Goal: Task Accomplishment & Management: Manage account settings

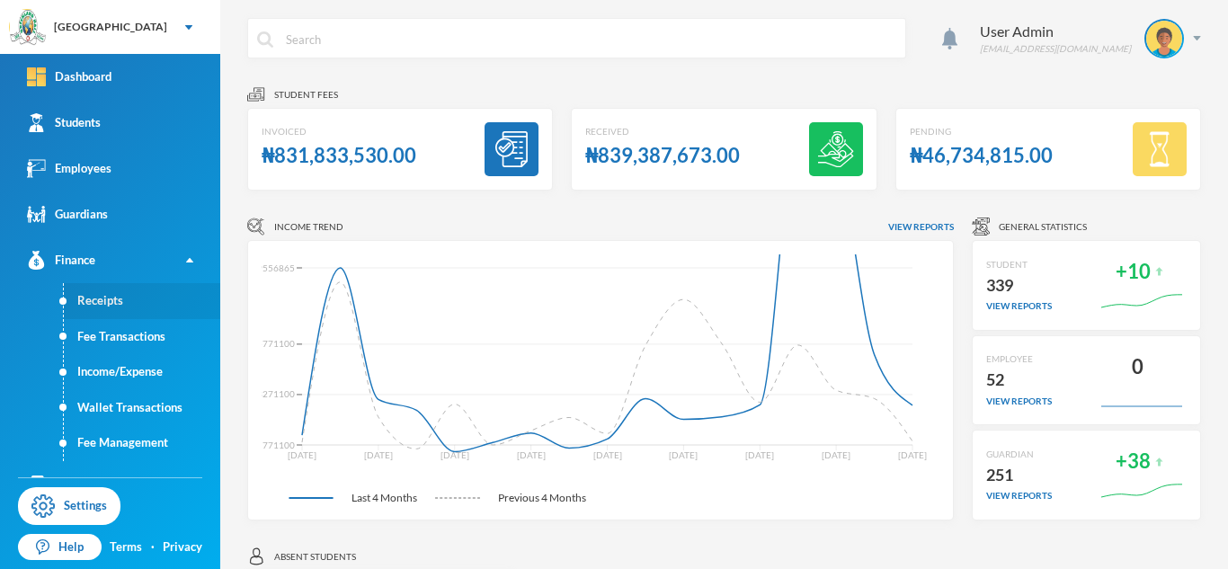
click at [102, 295] on link "Receipts" at bounding box center [142, 301] width 156 height 36
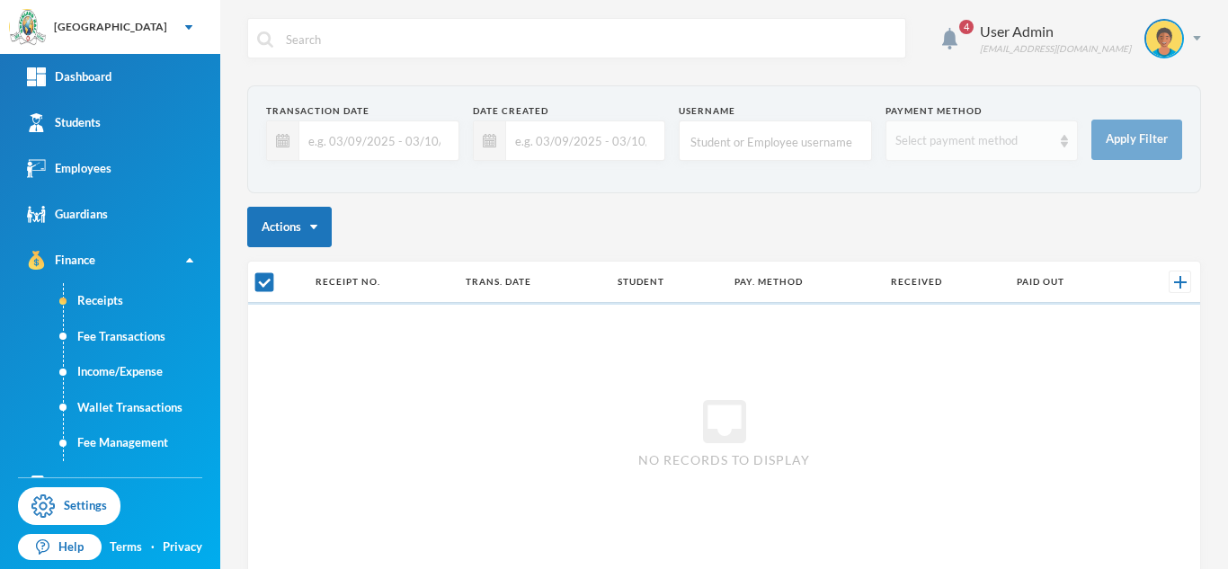
checkbox input "false"
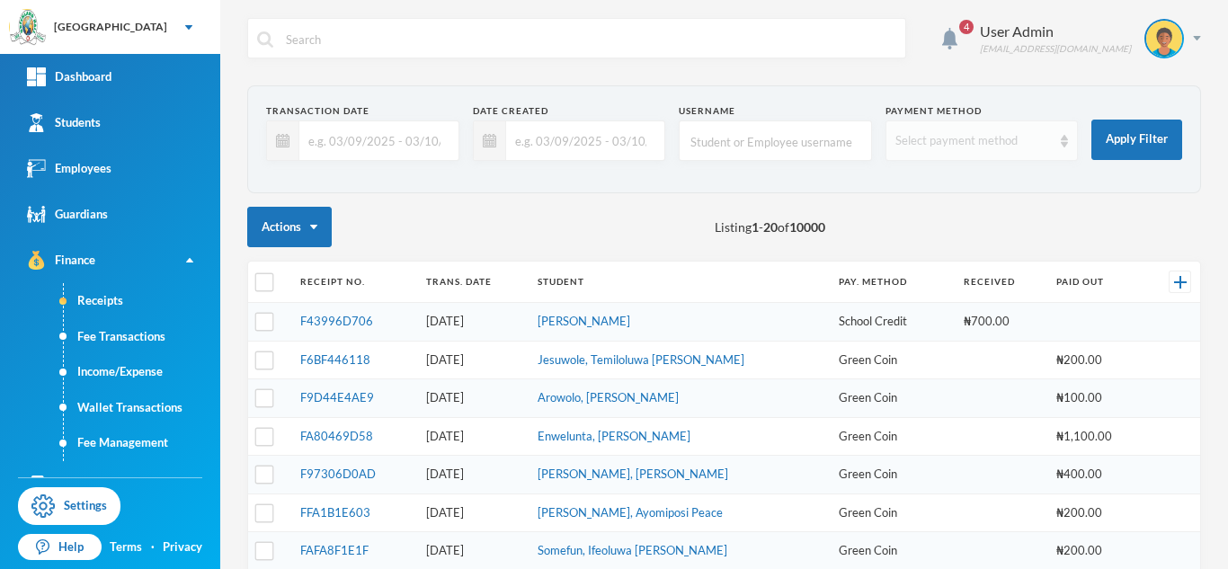
click at [1064, 147] on div "Select payment method" at bounding box center [982, 140] width 193 height 40
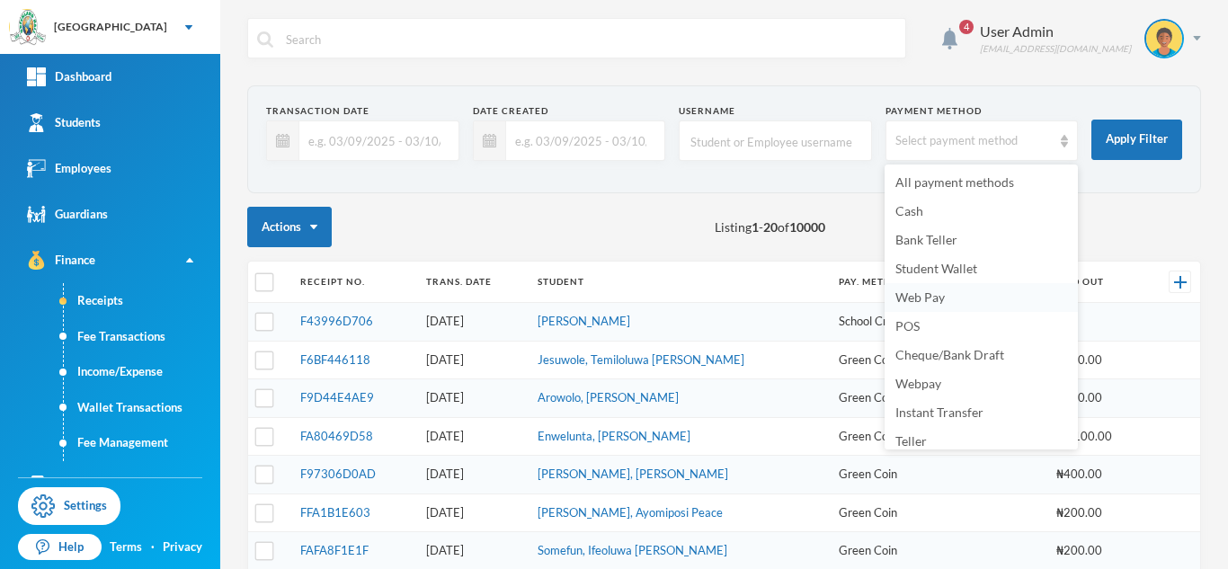
click at [919, 301] on span "Web Pay" at bounding box center [919, 296] width 49 height 15
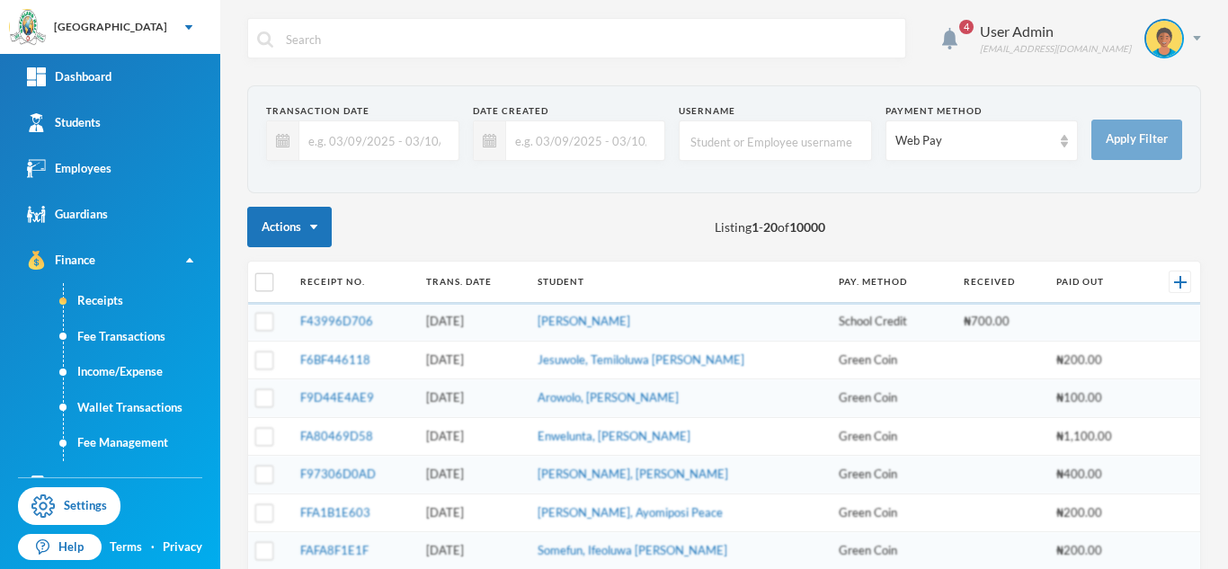
click at [340, 141] on input "text" at bounding box center [374, 140] width 150 height 40
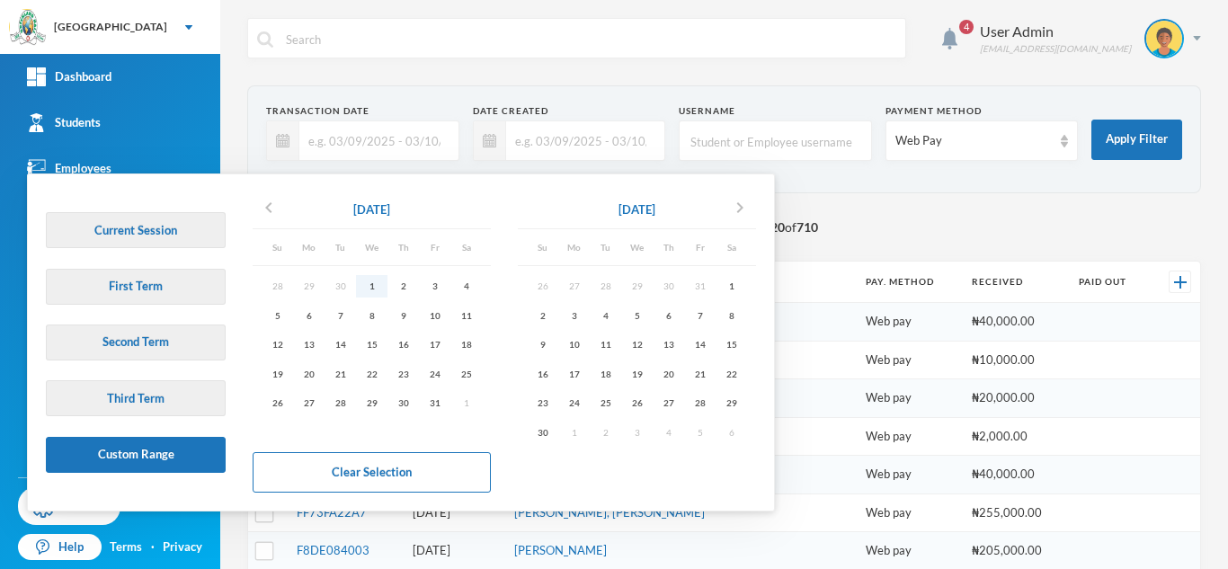
click at [373, 286] on div "1" at bounding box center [371, 286] width 31 height 22
click at [437, 399] on div "31" at bounding box center [434, 403] width 31 height 22
type input "[DATE] - [DATE]"
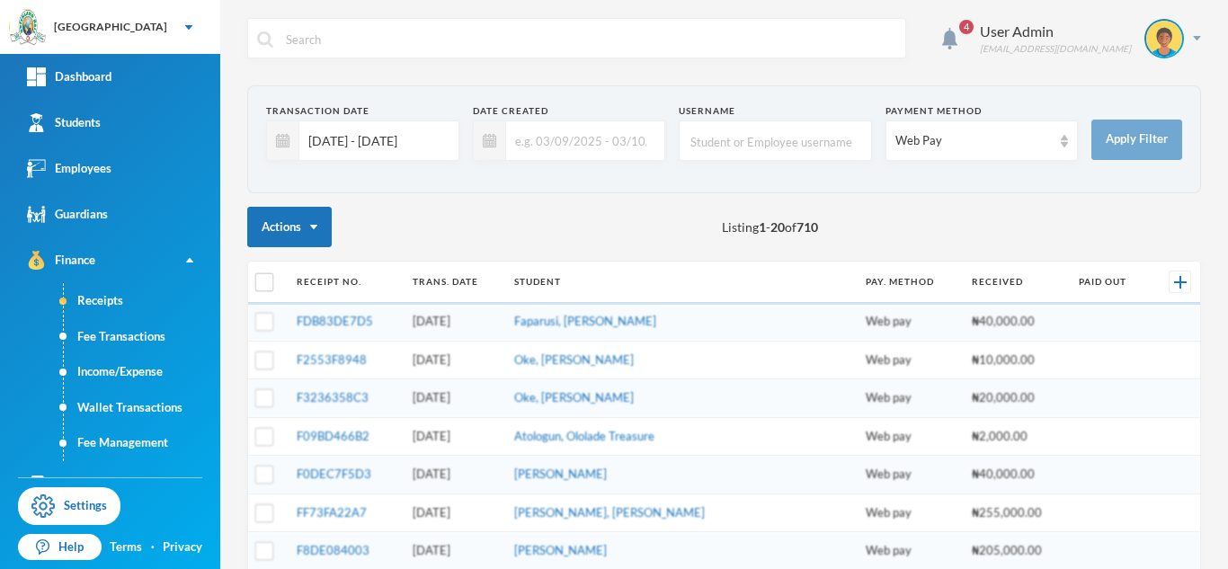
checkbox input "true"
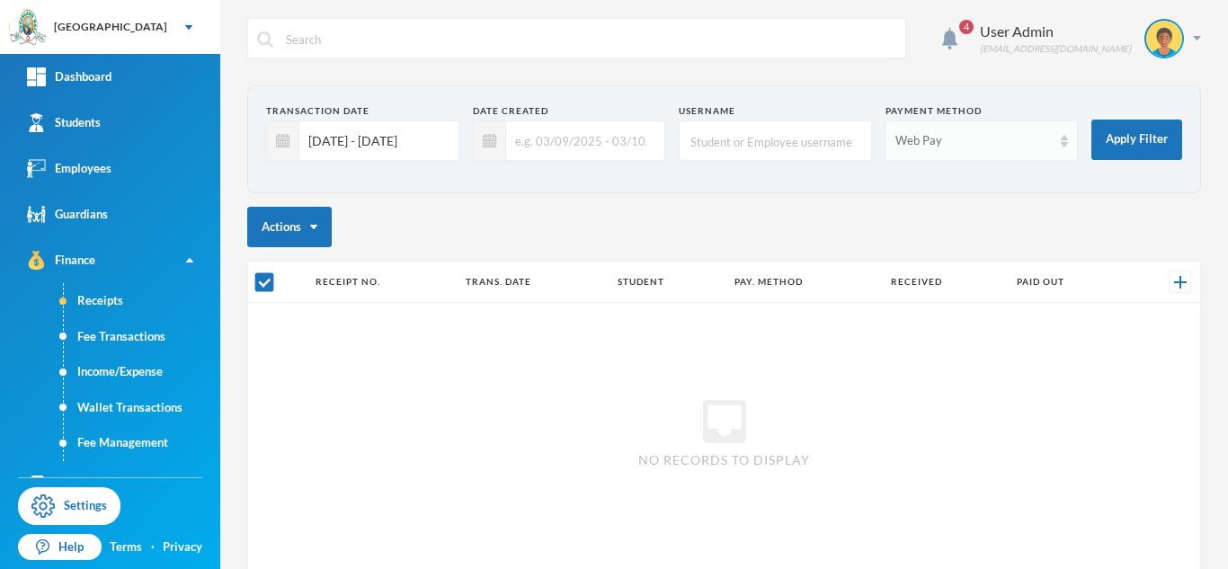
click at [1065, 144] on img at bounding box center [1064, 141] width 7 height 13
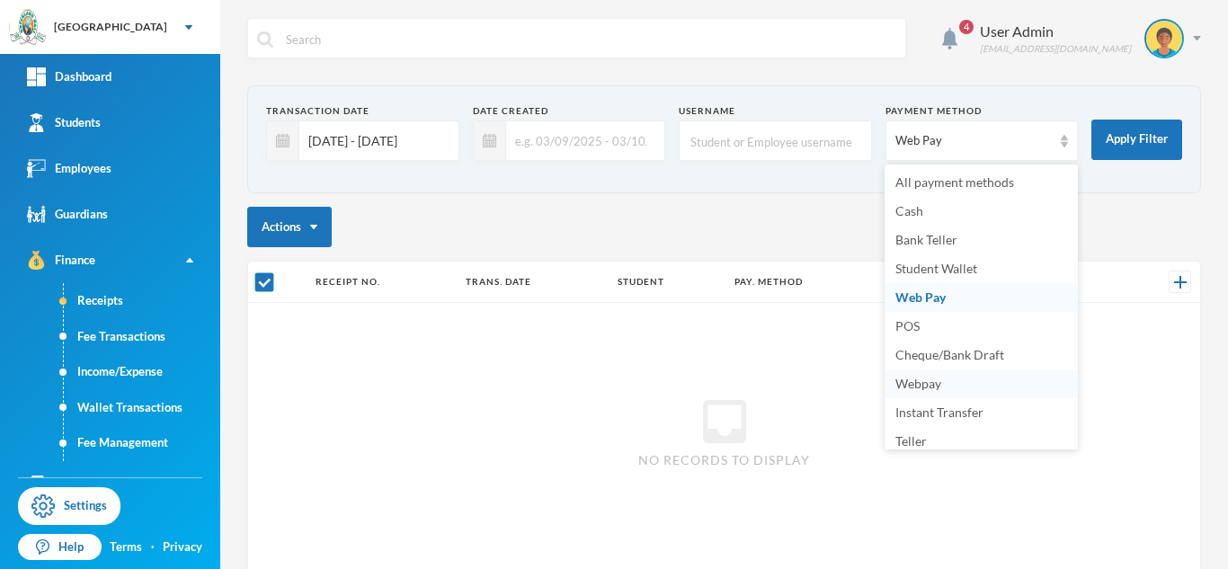
click at [919, 382] on span "Webpay" at bounding box center [918, 383] width 46 height 15
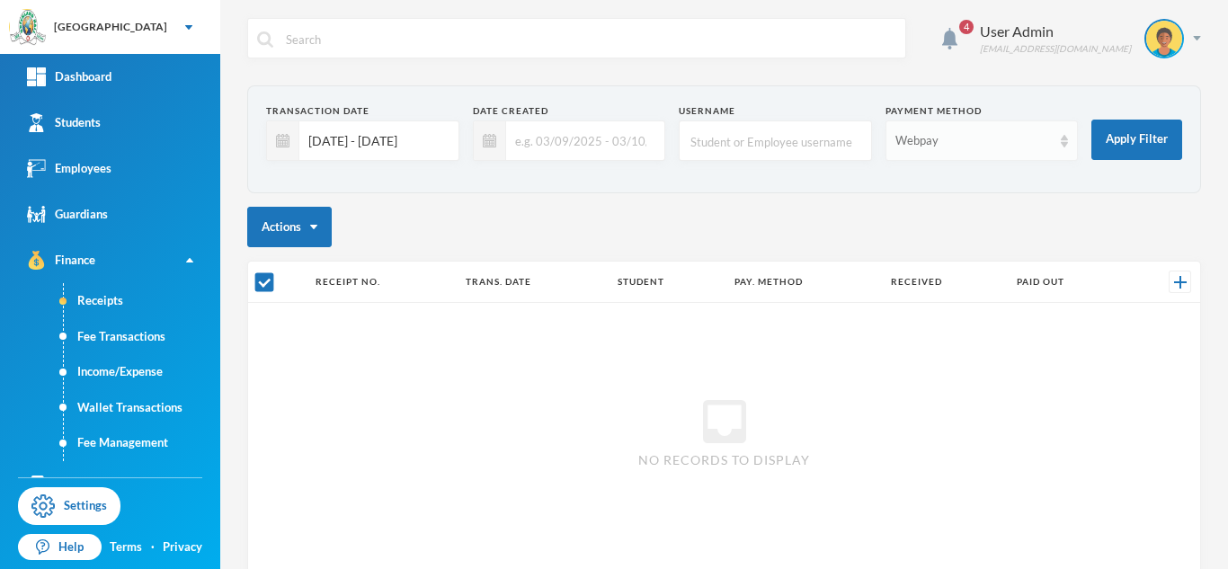
click at [1064, 149] on div "Webpay" at bounding box center [982, 140] width 193 height 40
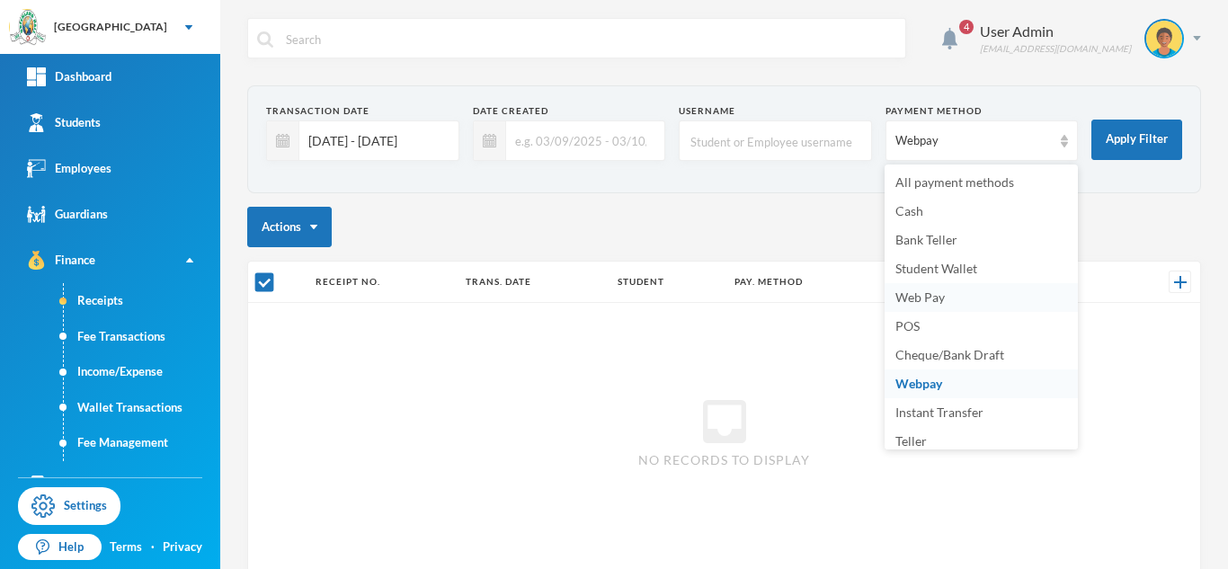
click at [934, 304] on span "Web Pay" at bounding box center [919, 296] width 49 height 15
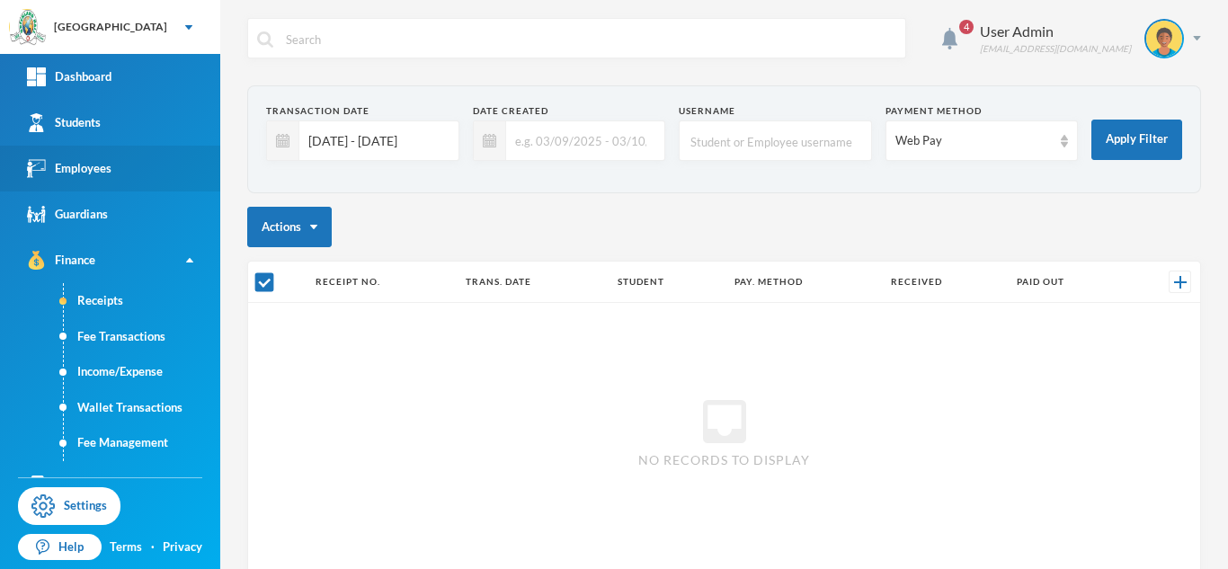
click at [85, 167] on div "Employees" at bounding box center [69, 168] width 85 height 19
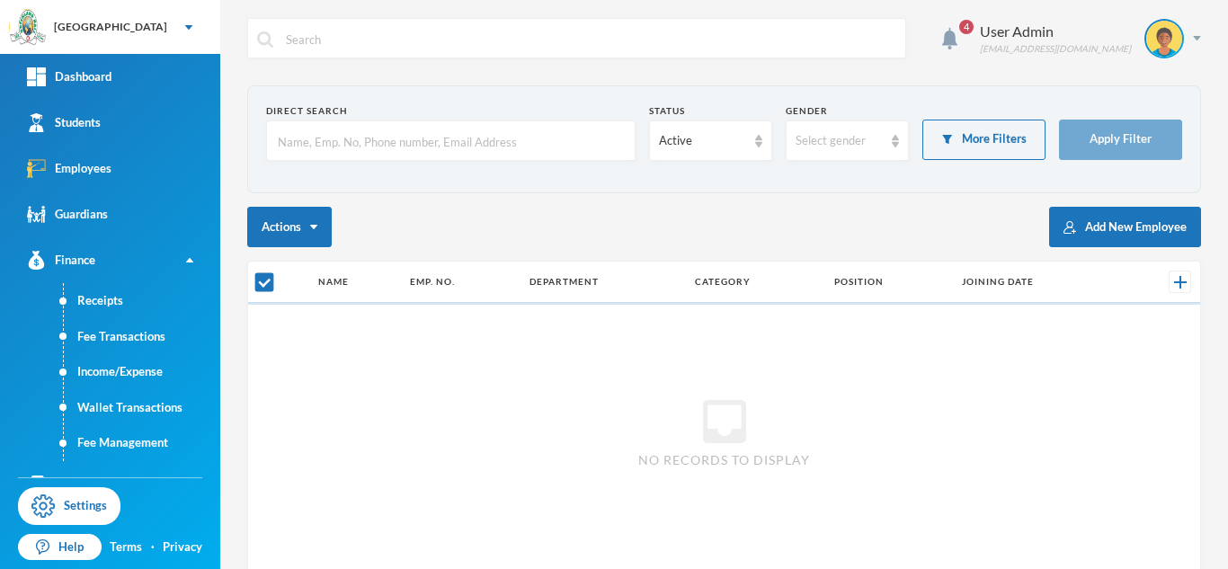
checkbox input "false"
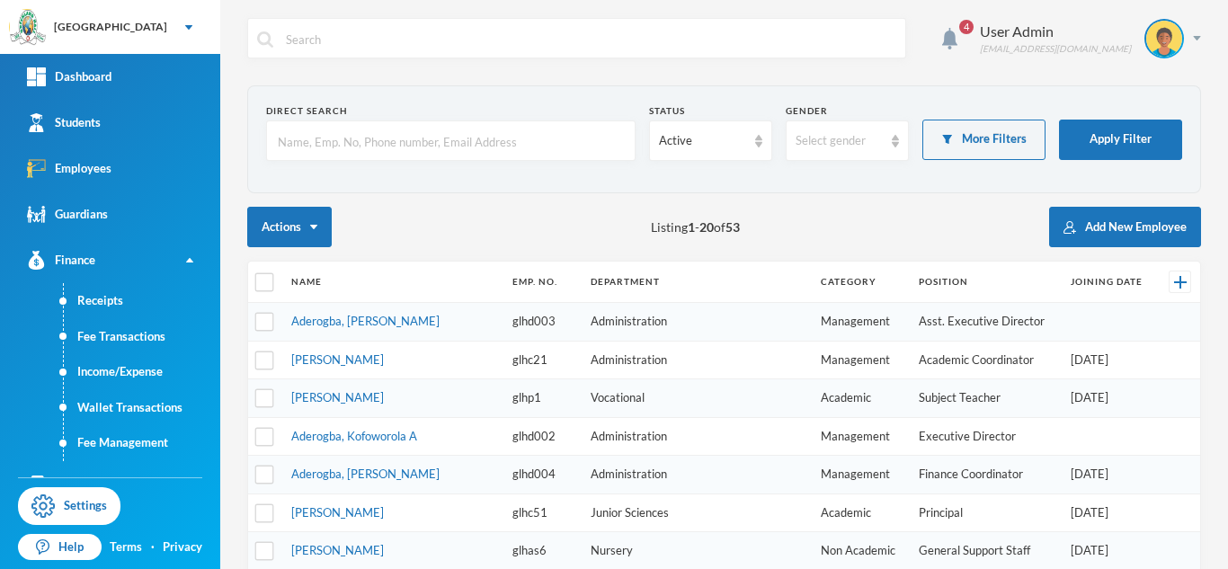
click at [577, 138] on input "text" at bounding box center [451, 141] width 350 height 40
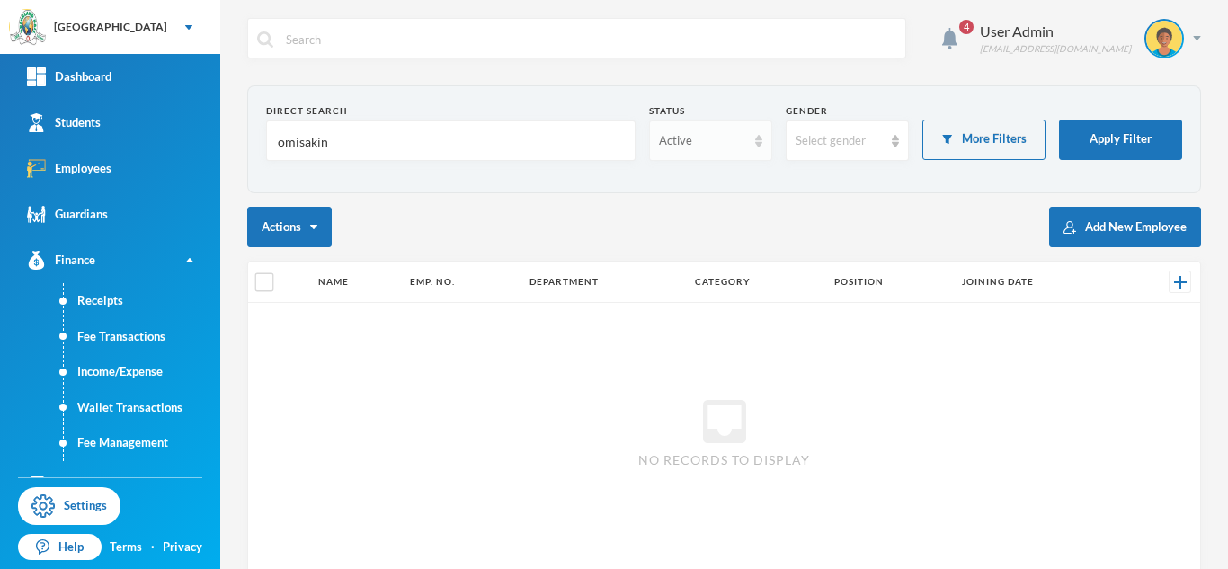
type input "omisakin"
click at [757, 148] on div "Active" at bounding box center [710, 140] width 123 height 40
click at [686, 208] on span "Left Institution" at bounding box center [701, 210] width 83 height 15
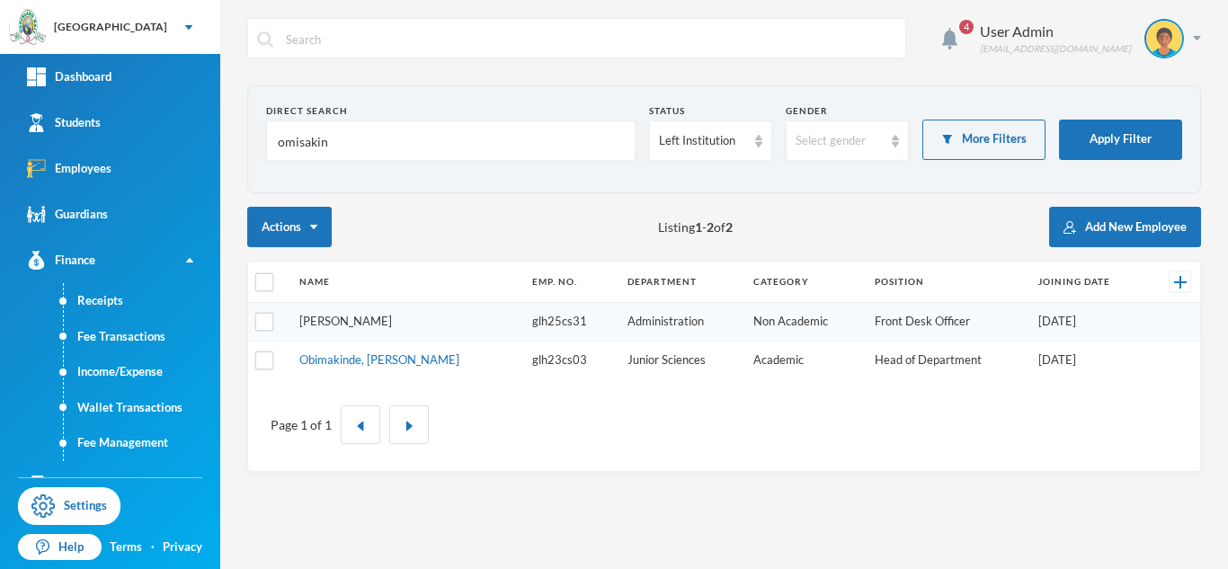
click at [392, 323] on link "[PERSON_NAME]" at bounding box center [345, 321] width 93 height 14
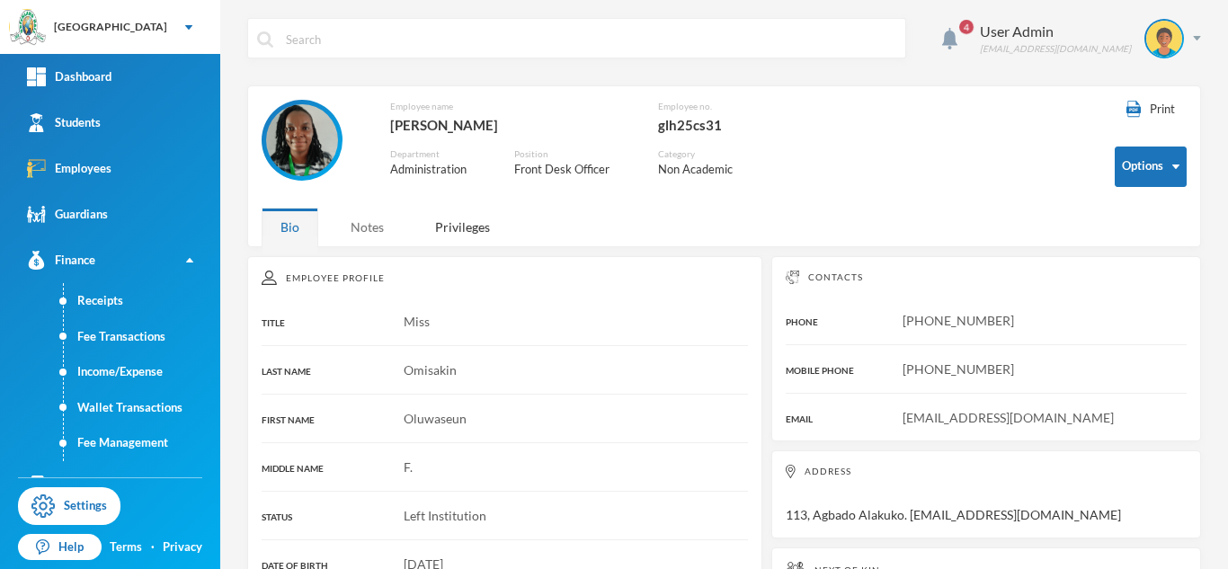
click at [378, 236] on div "Notes" at bounding box center [367, 227] width 71 height 39
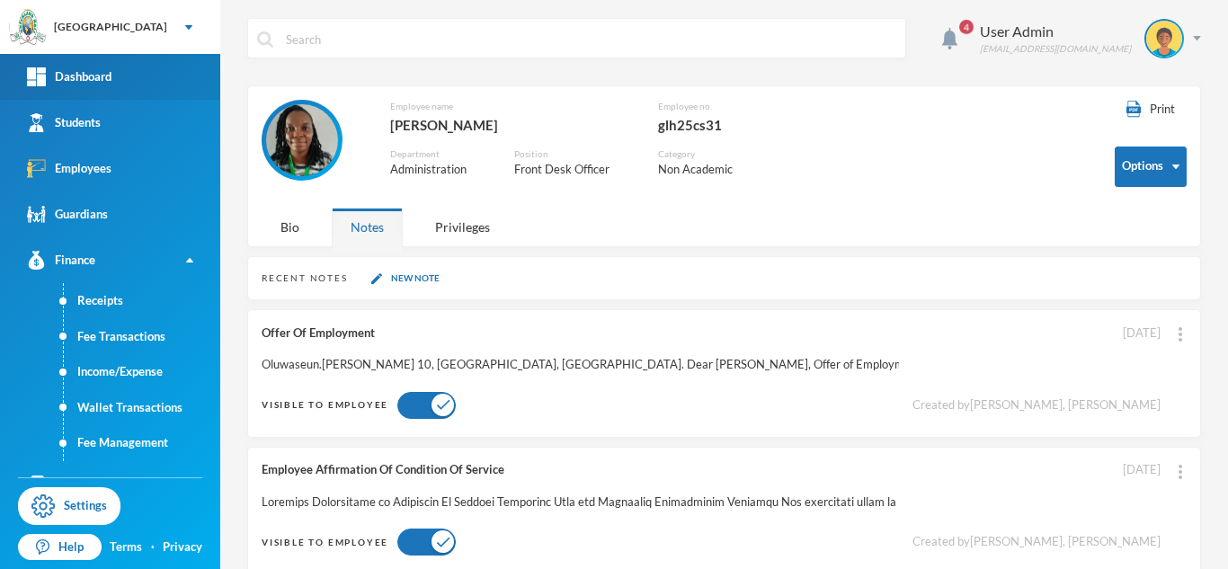
click at [94, 79] on div "Dashboard" at bounding box center [69, 76] width 85 height 19
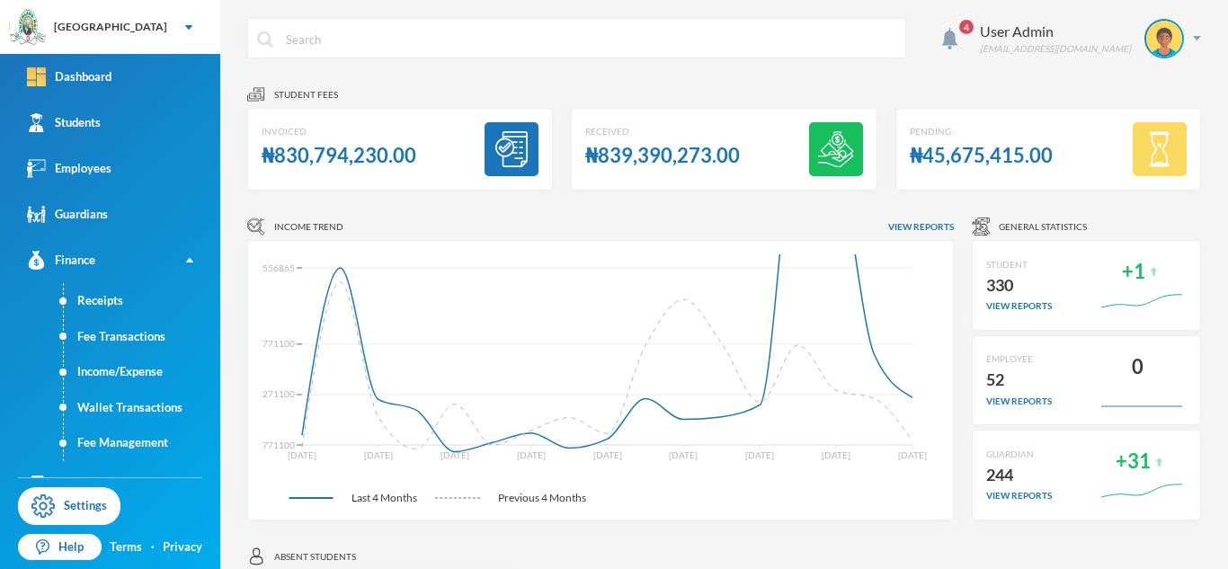
scroll to position [8, 0]
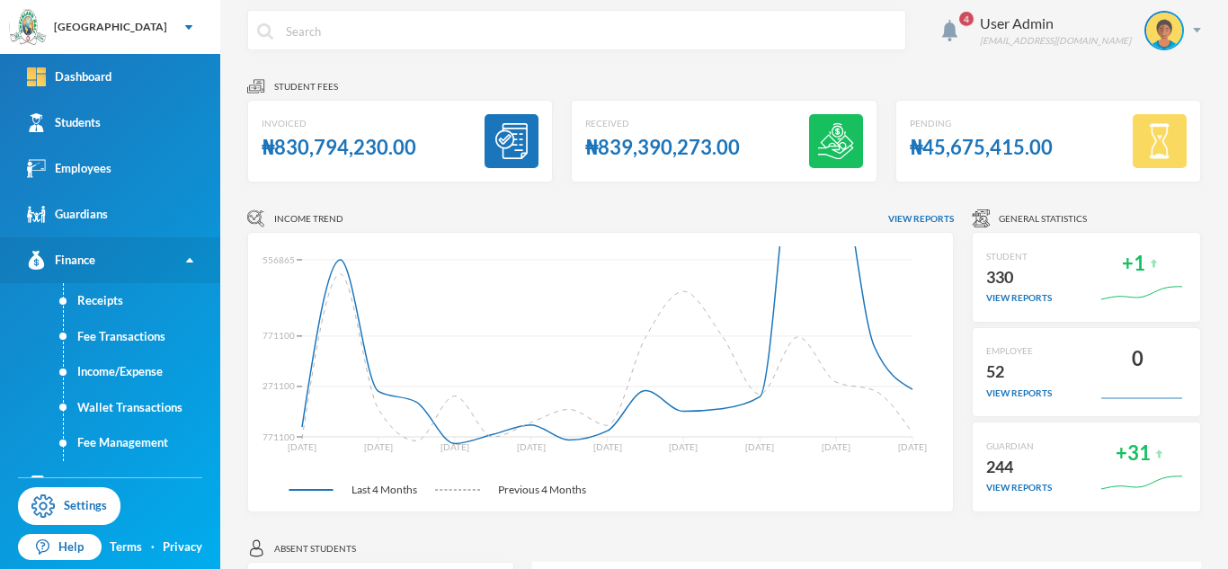
click at [185, 263] on link "Finance" at bounding box center [110, 260] width 220 height 46
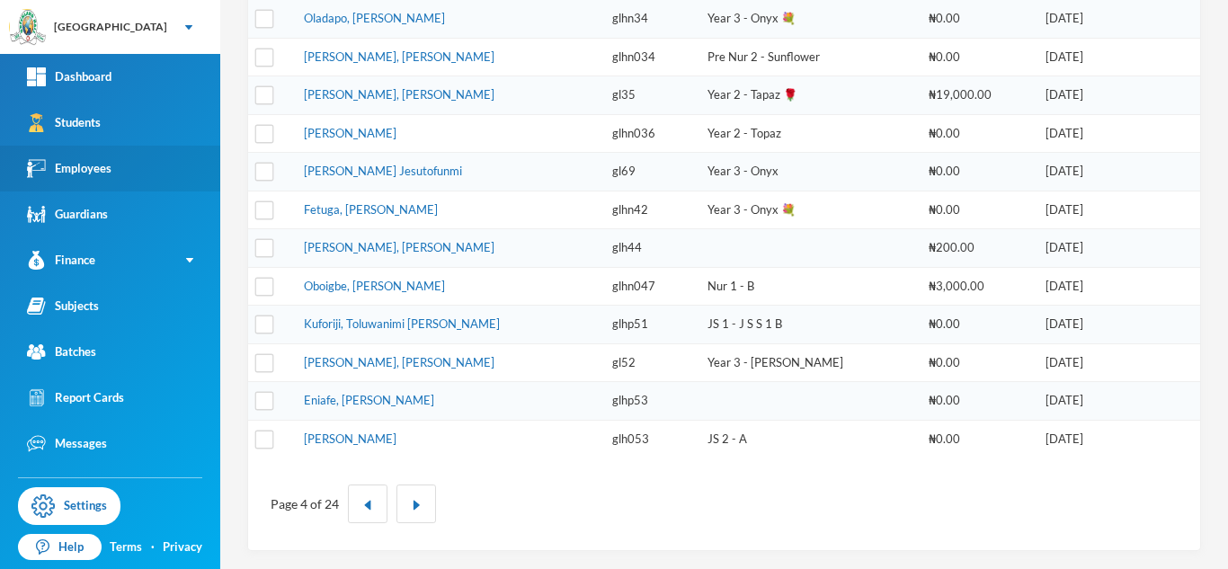
click at [94, 175] on div "Employees" at bounding box center [69, 168] width 85 height 19
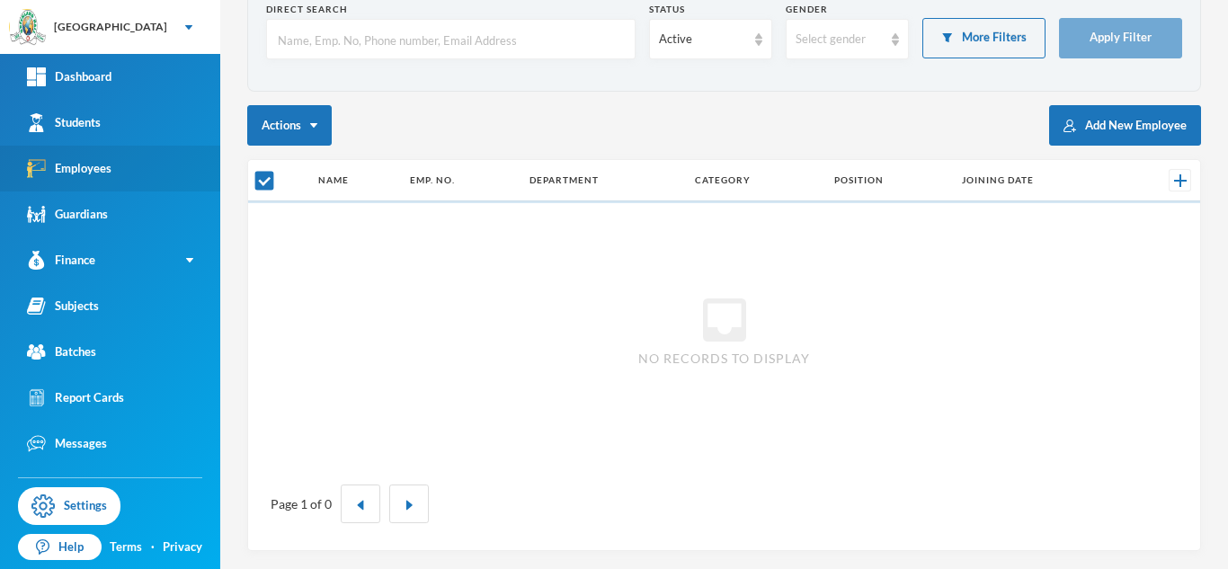
scroll to position [102, 0]
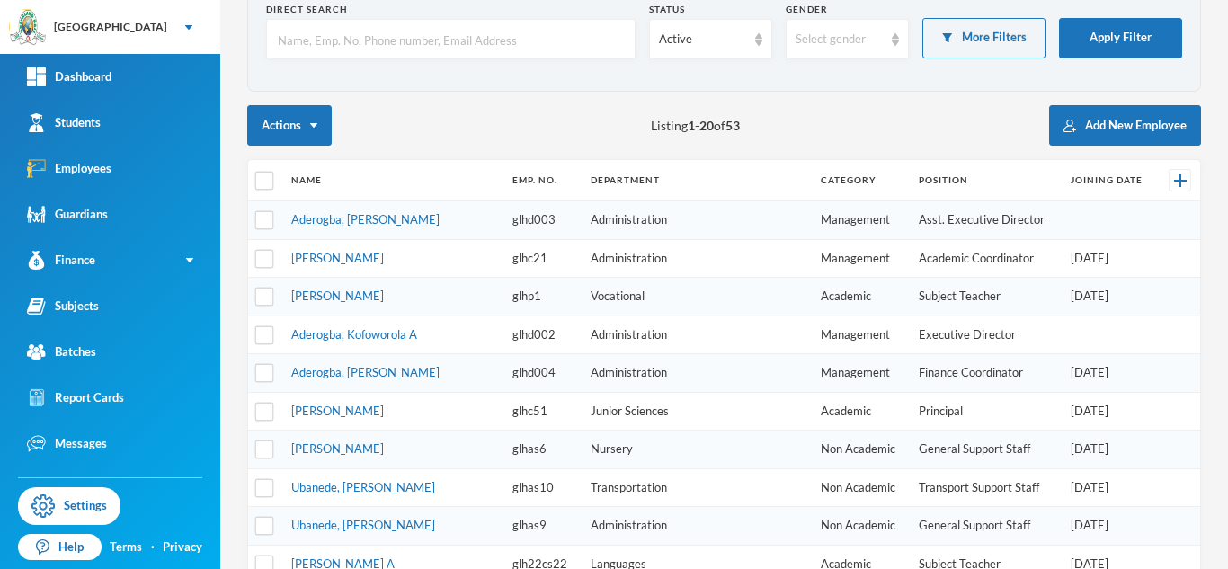
checkbox input "false"
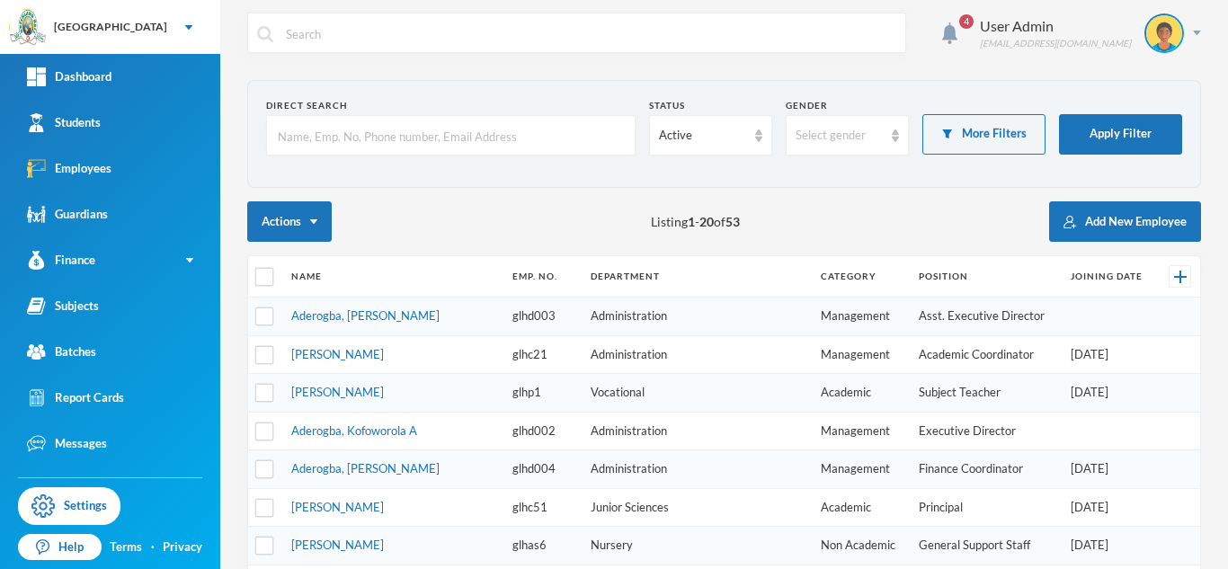
scroll to position [0, 0]
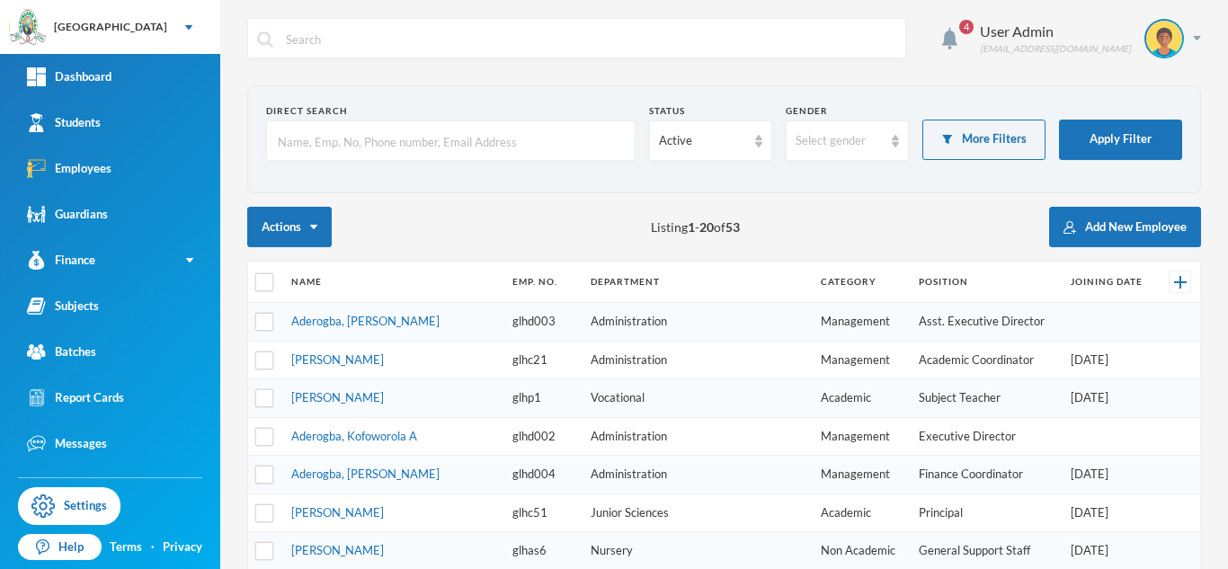
click at [359, 144] on input "text" at bounding box center [451, 141] width 350 height 40
type input "omonike"
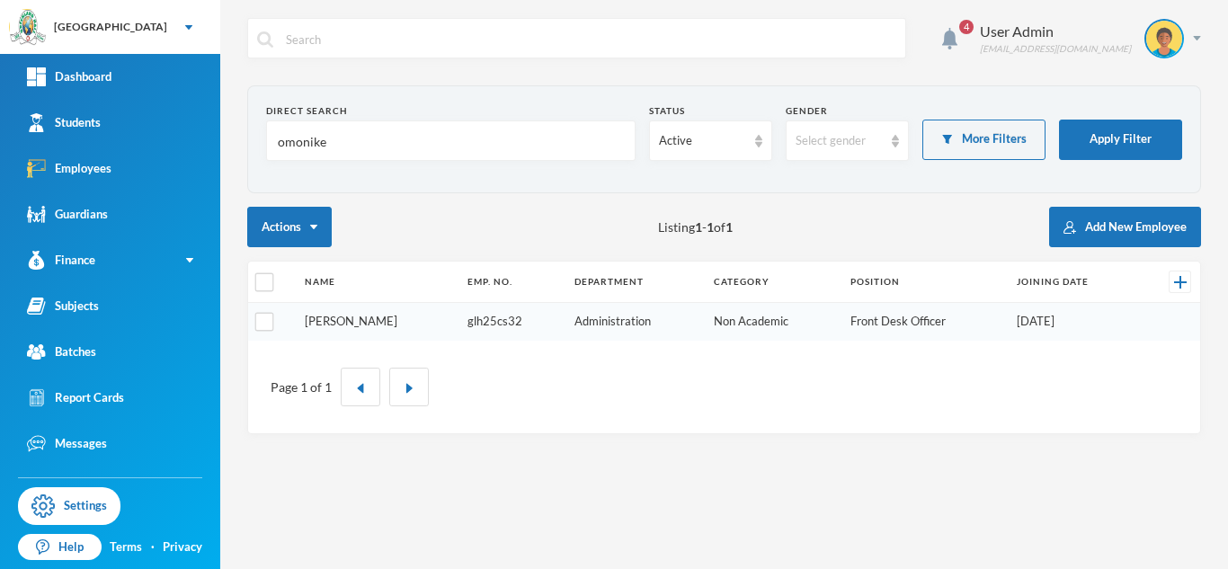
click at [369, 321] on link "[PERSON_NAME]" at bounding box center [351, 321] width 93 height 14
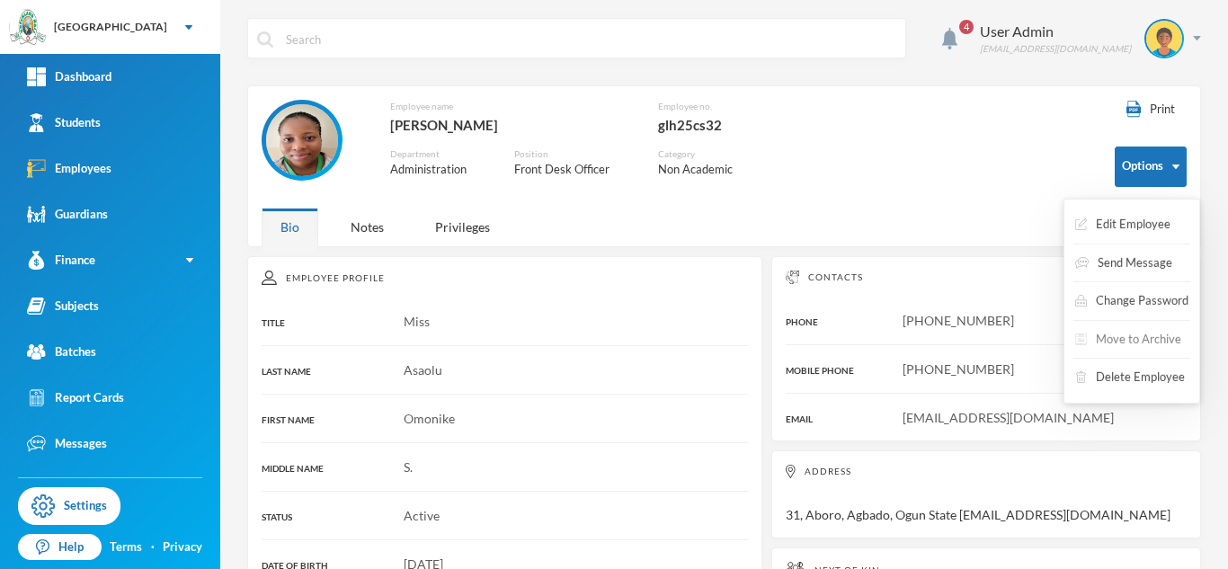
click at [1122, 339] on button "Move to Archive" at bounding box center [1128, 340] width 110 height 32
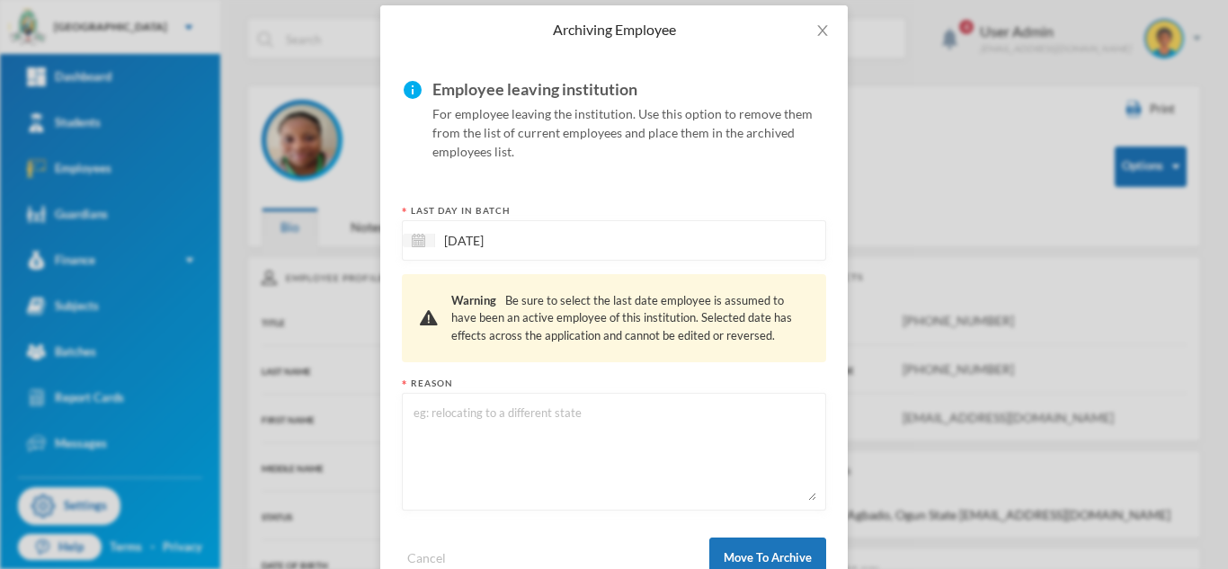
scroll to position [85, 0]
click at [461, 244] on input "[DATE]" at bounding box center [510, 239] width 151 height 21
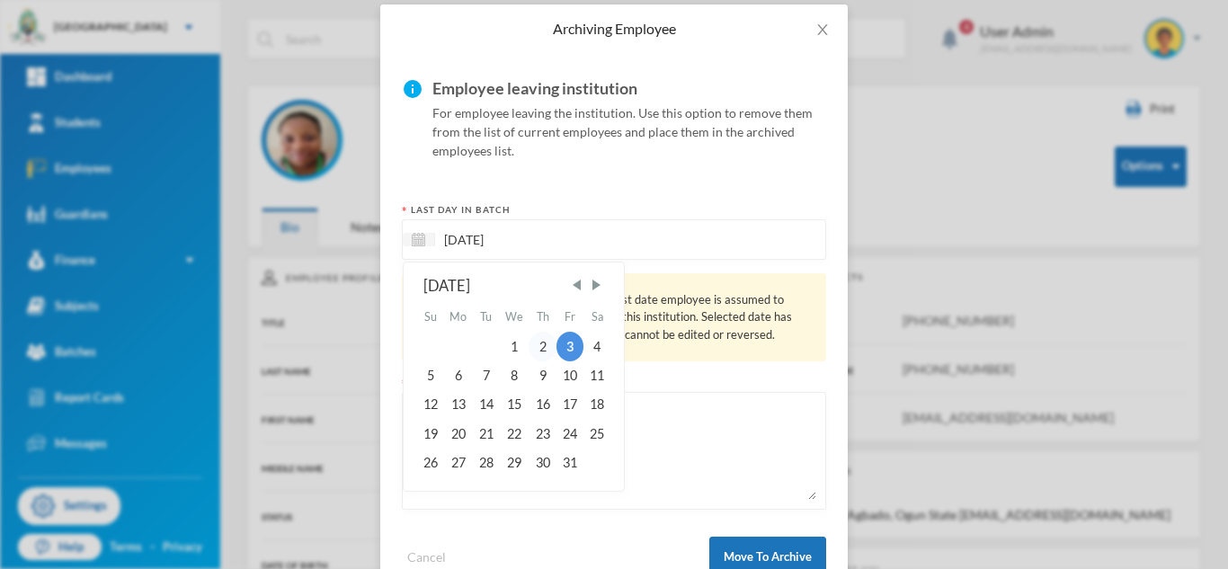
click at [543, 350] on div "2" at bounding box center [542, 346] width 27 height 29
type input "[DATE]"
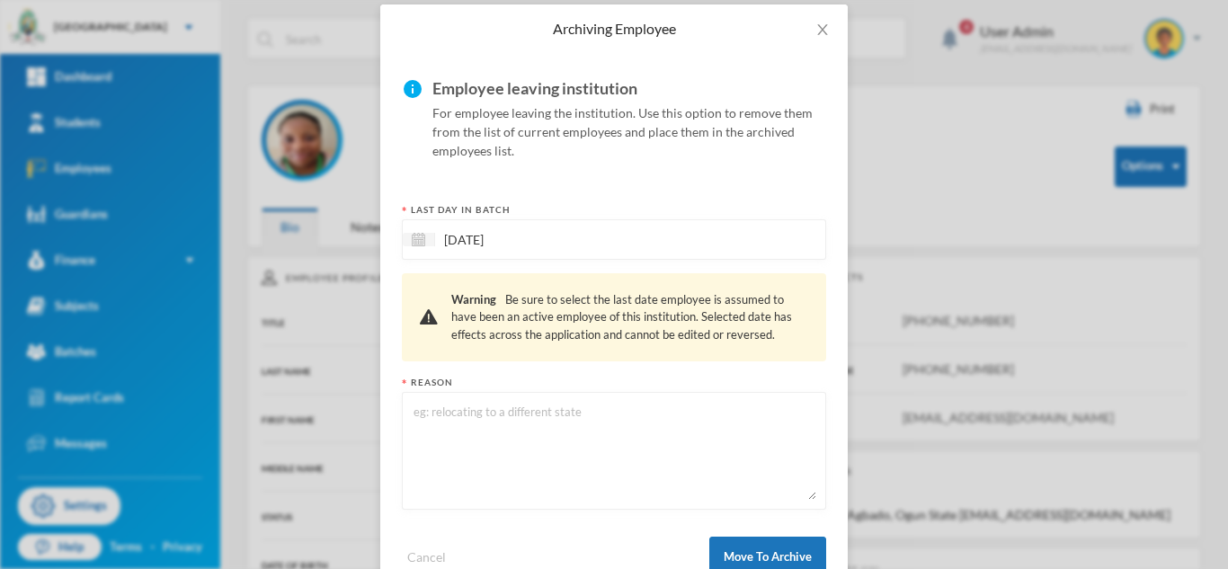
click at [513, 416] on textarea at bounding box center [614, 451] width 405 height 98
type textarea "No show"
click at [771, 548] on button "Move To Archive" at bounding box center [767, 557] width 117 height 40
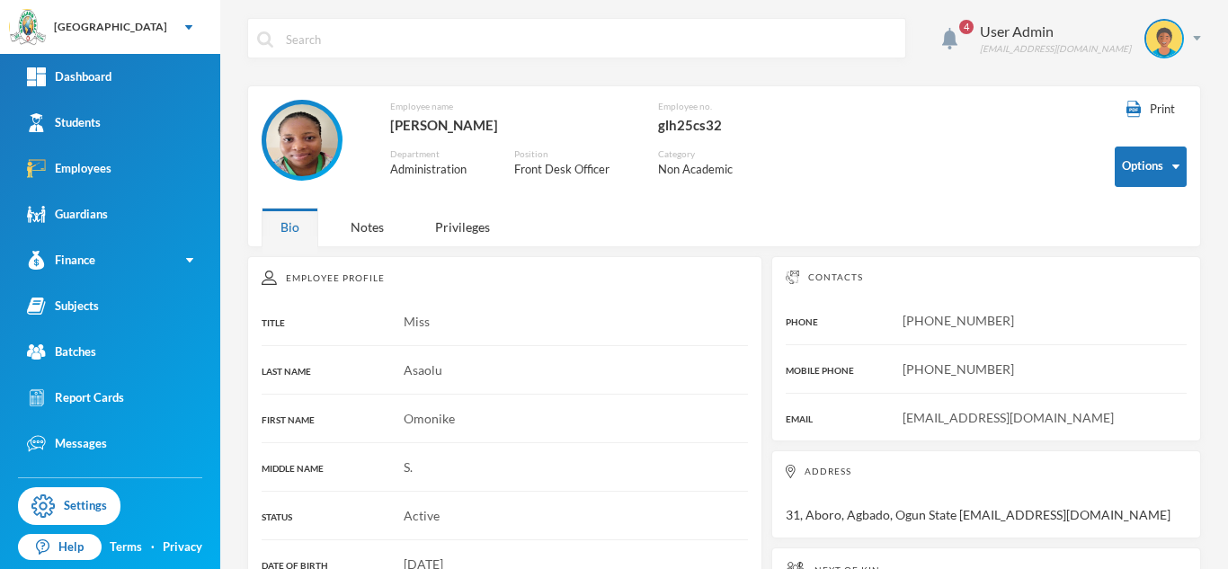
scroll to position [0, 0]
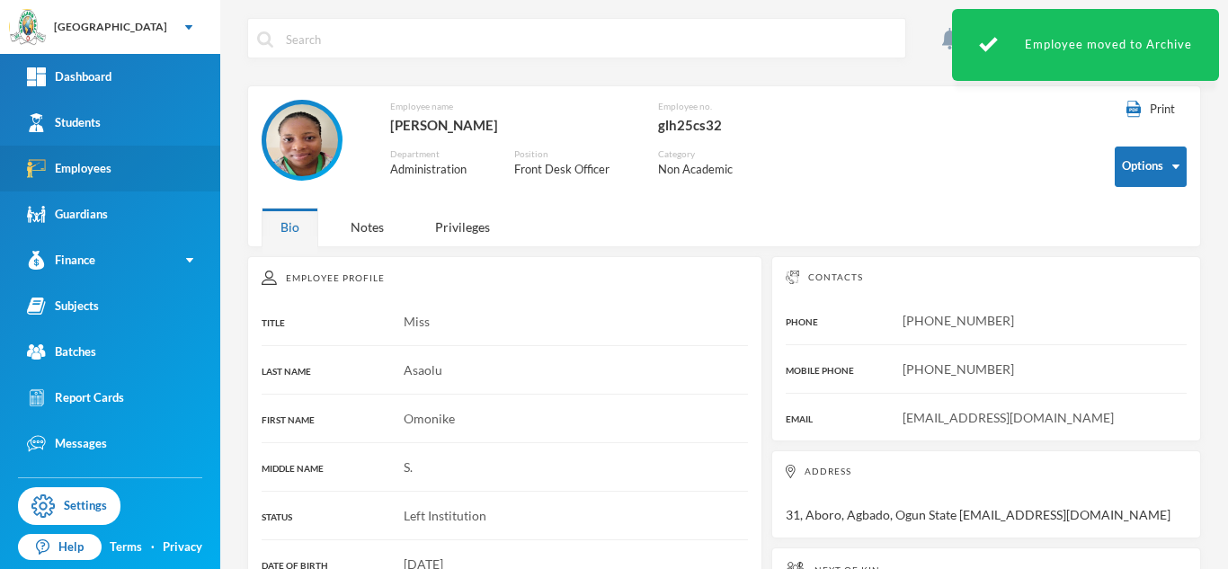
click at [103, 166] on div "Employees" at bounding box center [69, 168] width 85 height 19
